Goal: Transaction & Acquisition: Purchase product/service

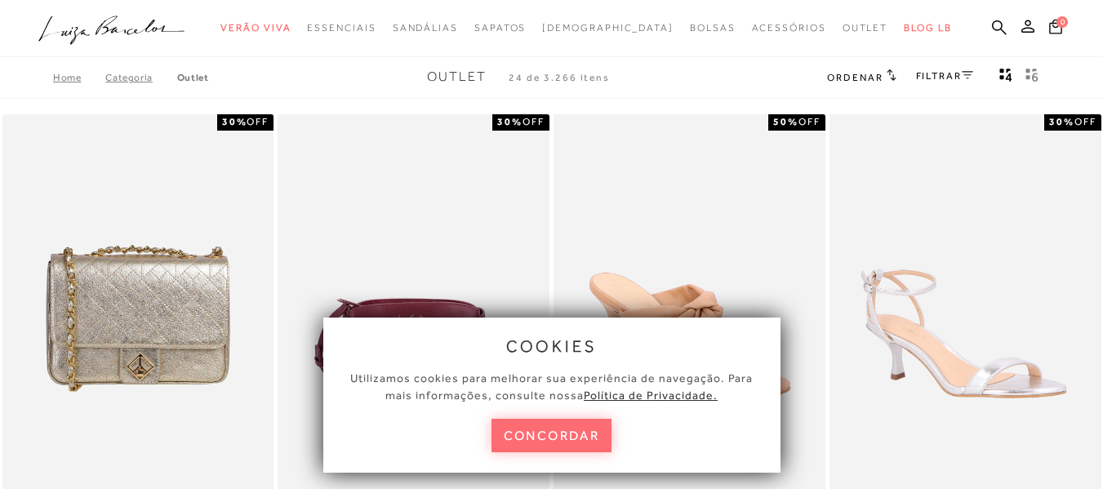
click at [575, 429] on button "concordar" at bounding box center [551, 435] width 121 height 33
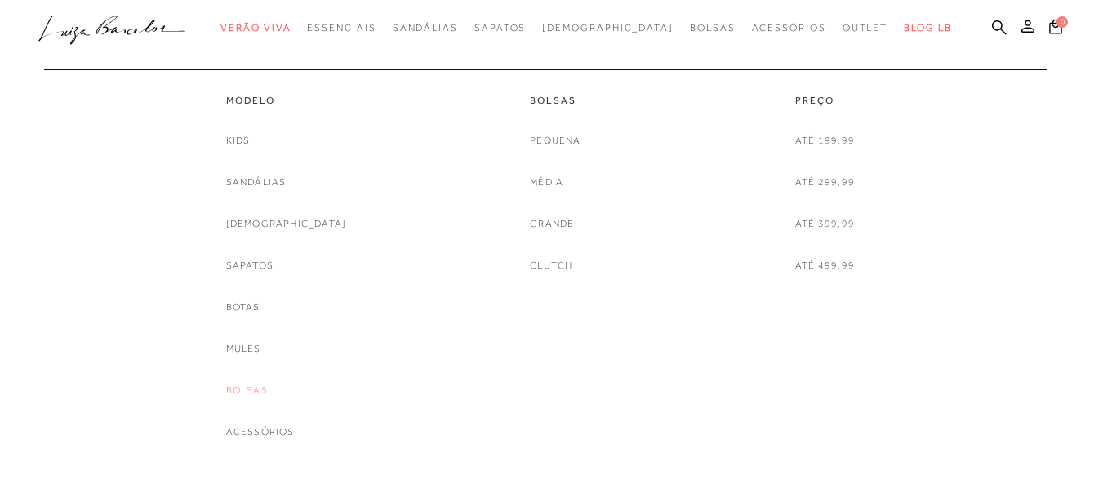
click at [268, 393] on link "Bolsas" at bounding box center [247, 390] width 42 height 17
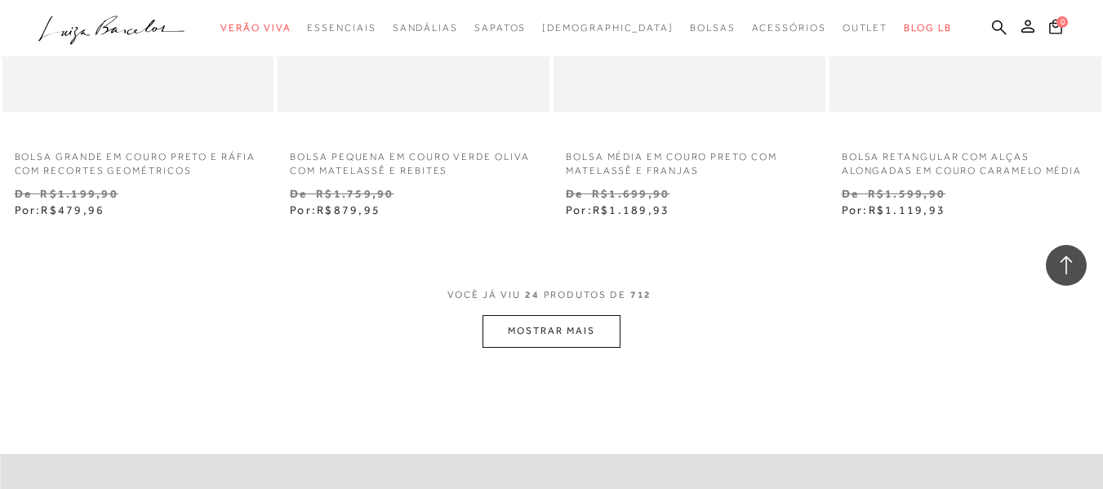
scroll to position [3099, 0]
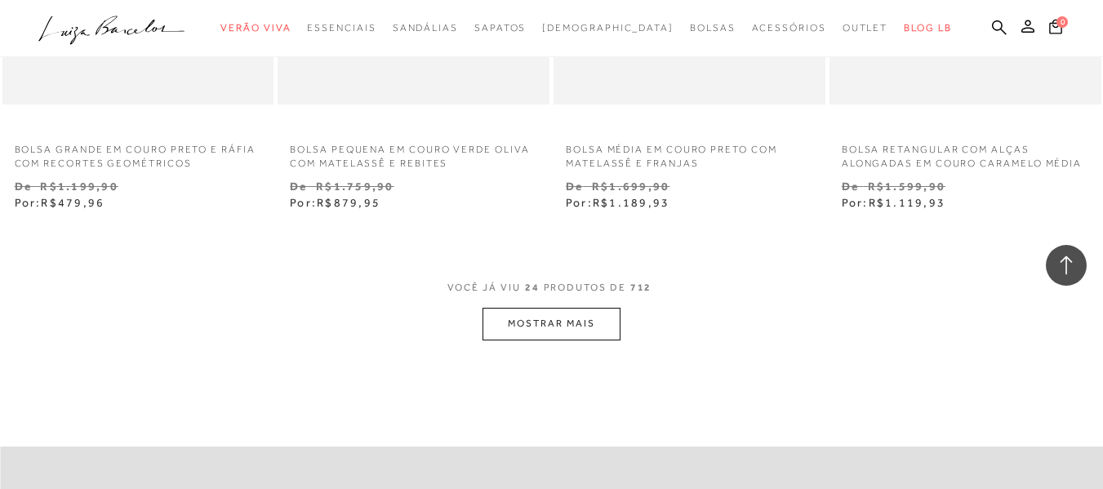
click at [570, 334] on button "MOSTRAR MAIS" at bounding box center [550, 324] width 137 height 32
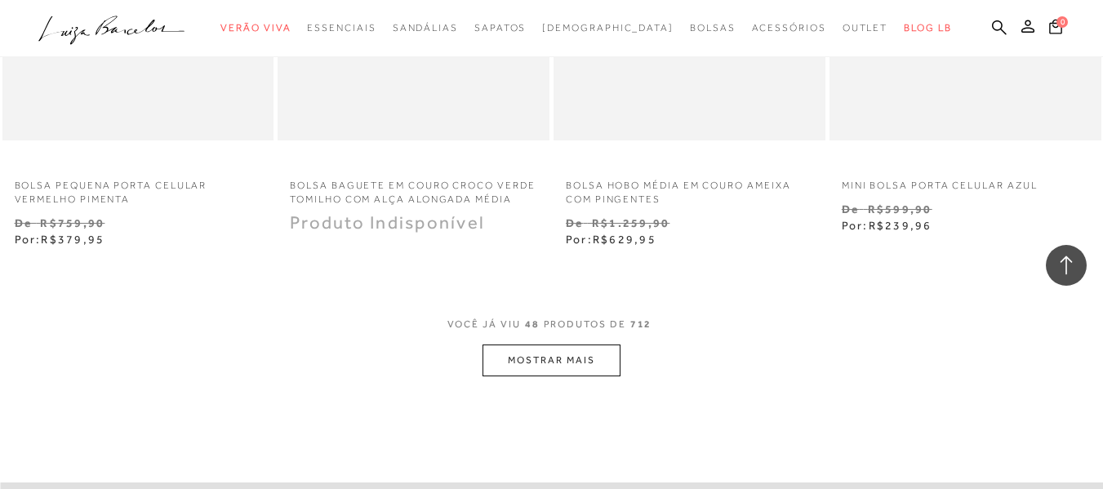
scroll to position [6327, 0]
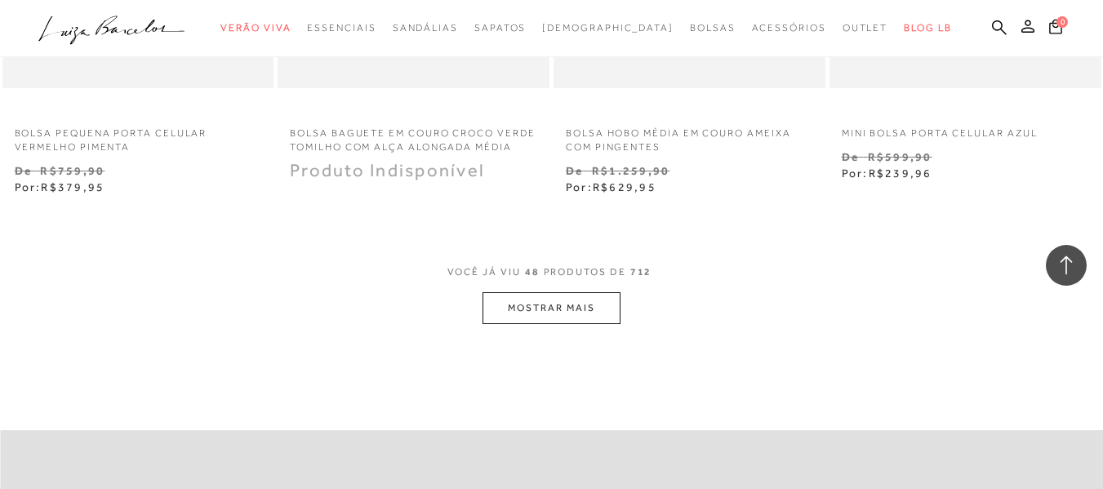
click at [584, 302] on button "MOSTRAR MAIS" at bounding box center [550, 308] width 137 height 32
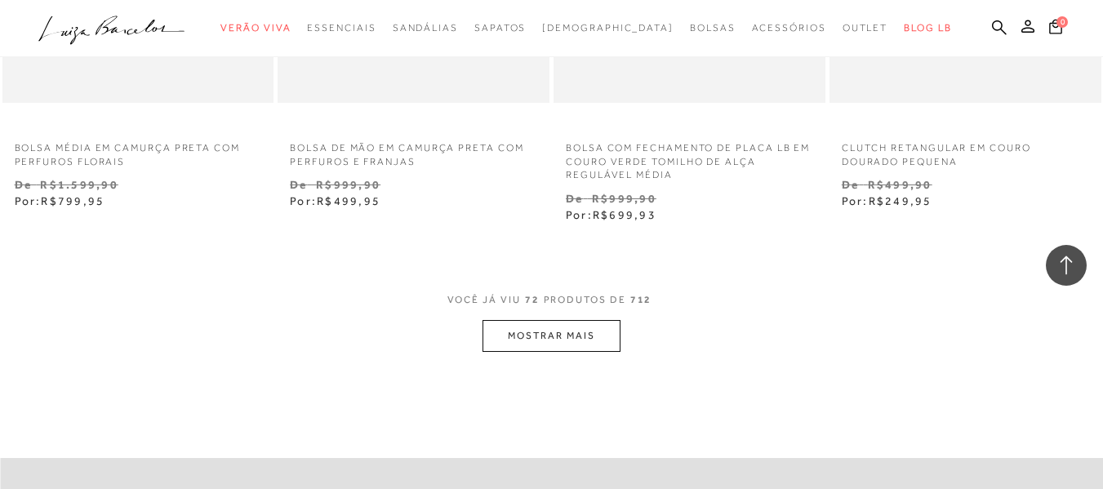
scroll to position [9545, 0]
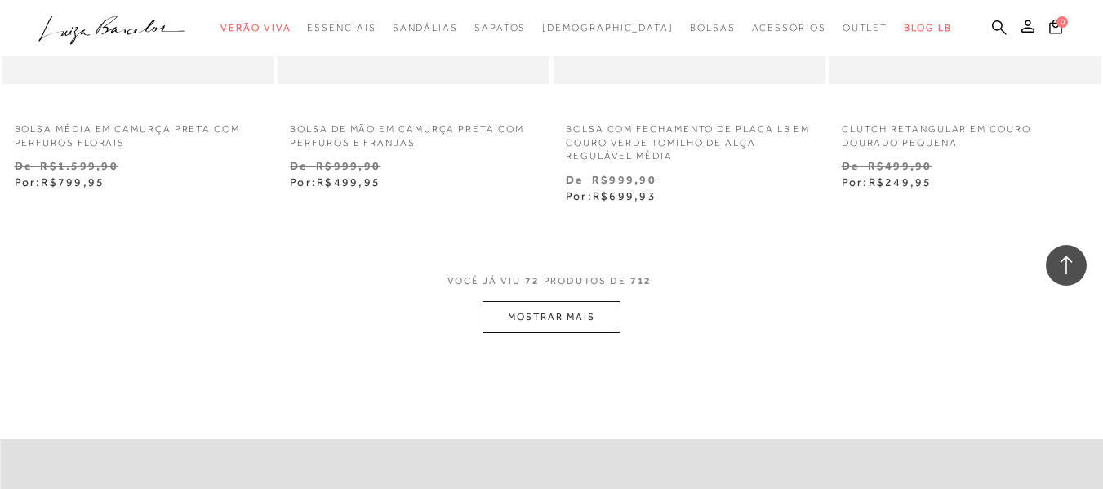
click at [512, 312] on button "MOSTRAR MAIS" at bounding box center [550, 317] width 137 height 32
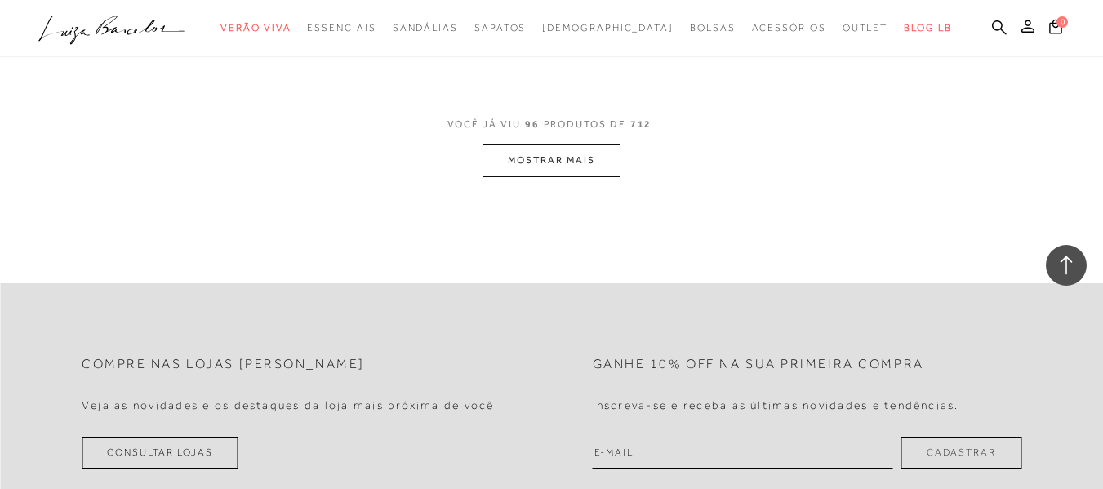
scroll to position [12918, 0]
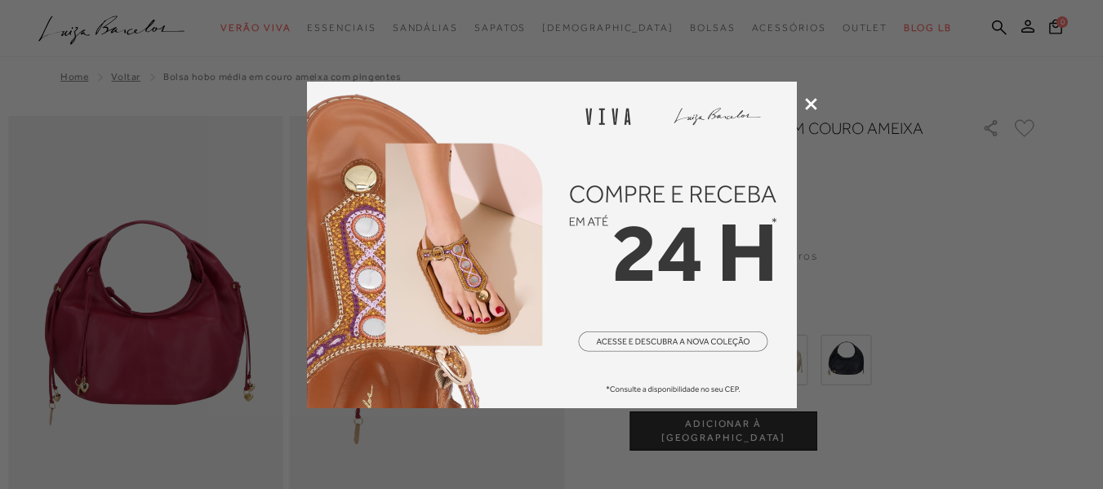
click at [807, 100] on icon at bounding box center [811, 104] width 12 height 12
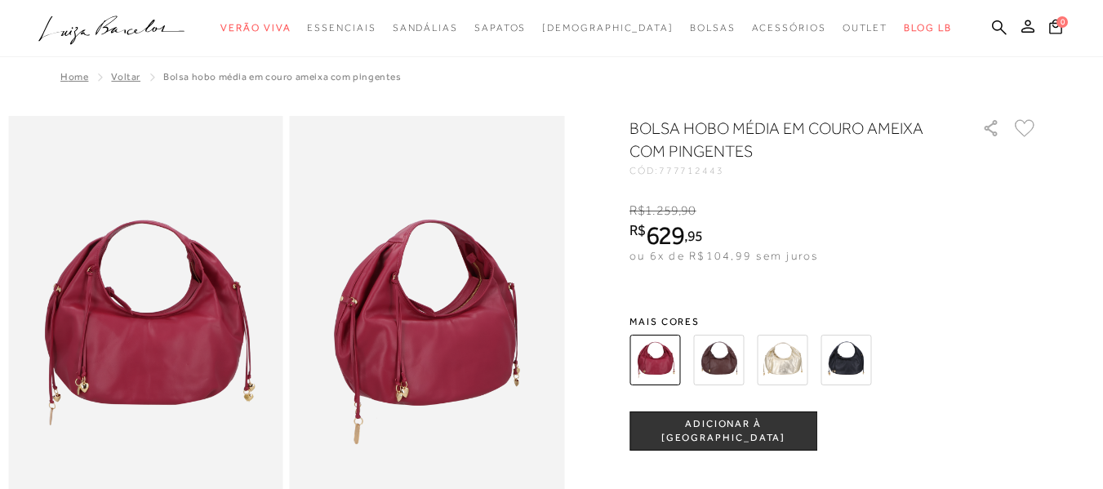
click at [871, 367] on img at bounding box center [845, 360] width 51 height 51
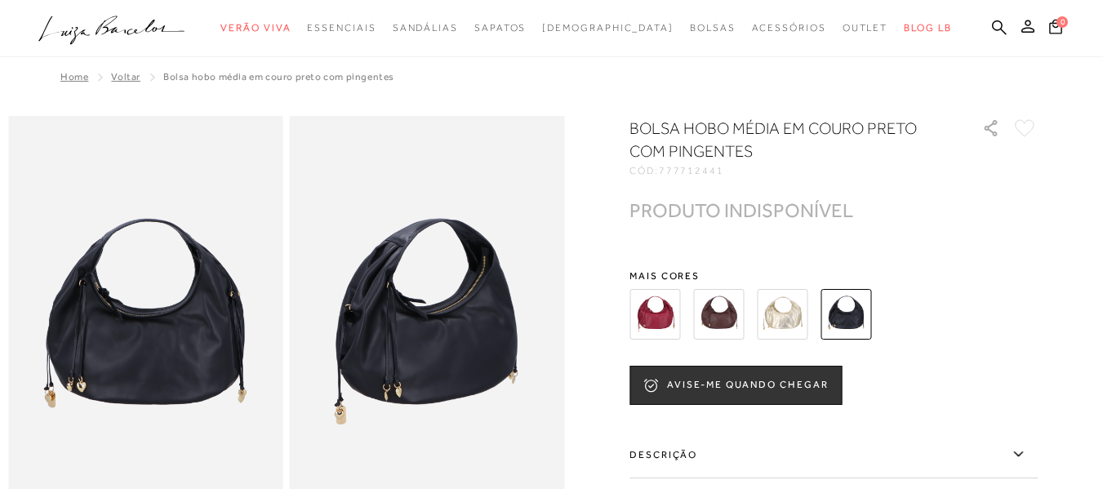
click at [674, 313] on img at bounding box center [654, 314] width 51 height 51
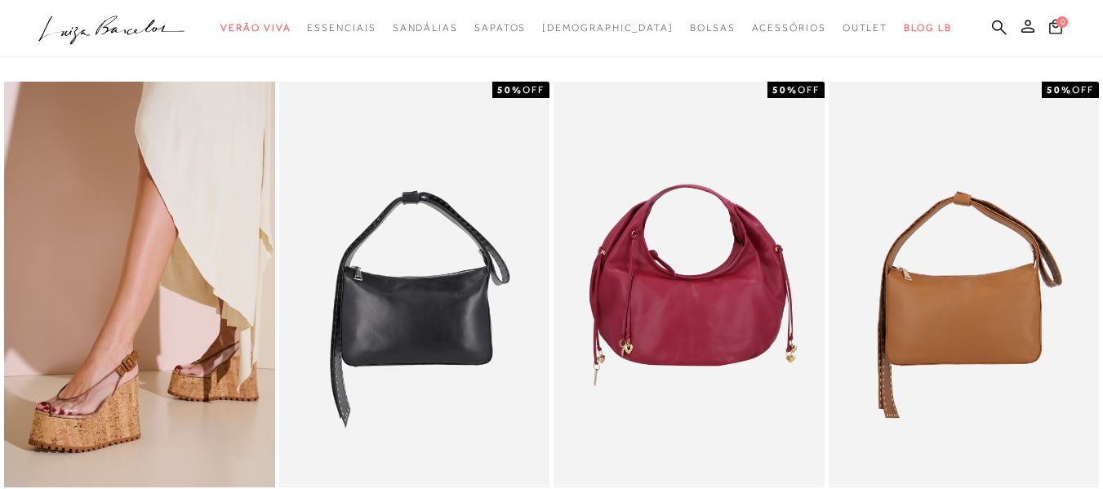
scroll to position [1898, 0]
